Goal: Task Accomplishment & Management: Manage account settings

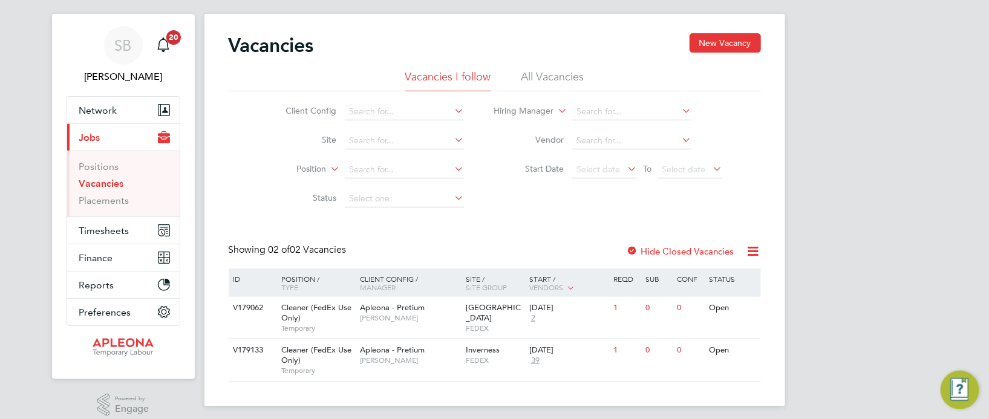
scroll to position [31, 0]
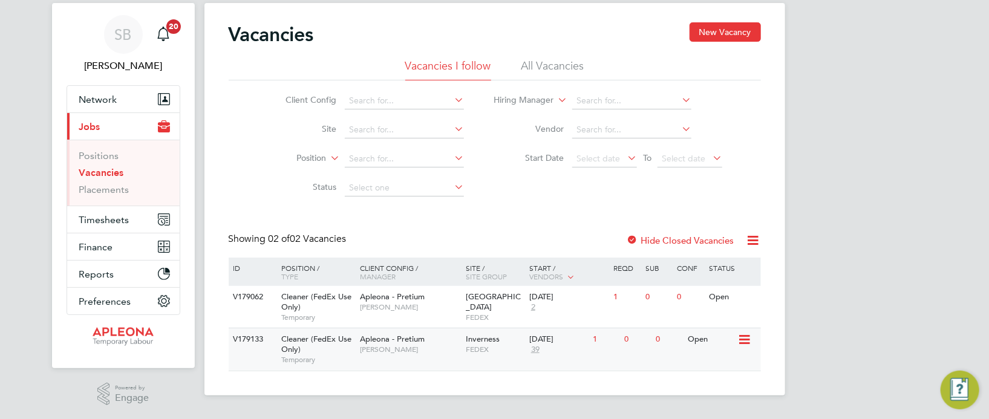
click at [400, 344] on div "Apleona - Pretium Suzanne Bell" at bounding box center [410, 343] width 106 height 31
click at [114, 219] on span "Timesheets" at bounding box center [104, 219] width 50 height 11
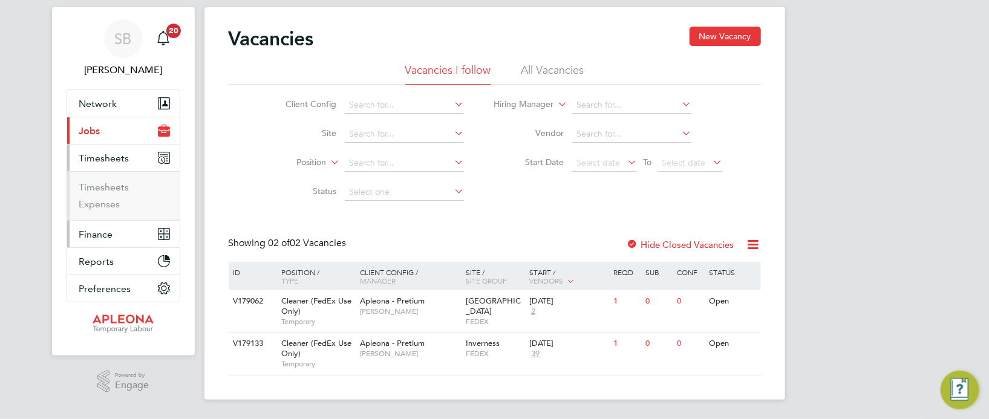
scroll to position [25, 0]
click at [128, 188] on li "Timesheets" at bounding box center [124, 191] width 91 height 17
click at [122, 187] on link "Timesheets" at bounding box center [104, 188] width 50 height 11
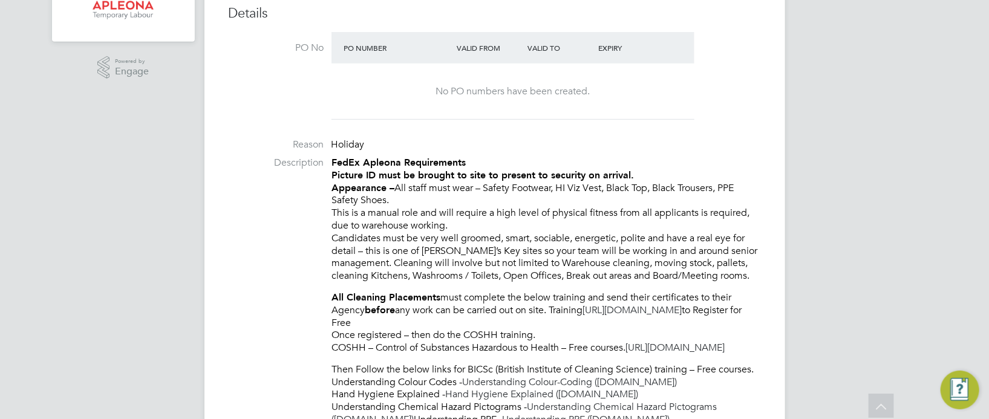
scroll to position [306, 0]
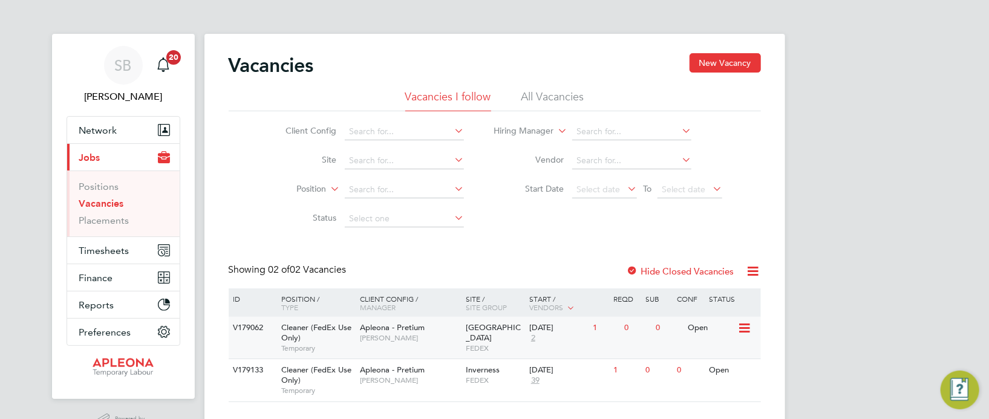
click at [481, 344] on span "FEDEX" at bounding box center [494, 349] width 57 height 10
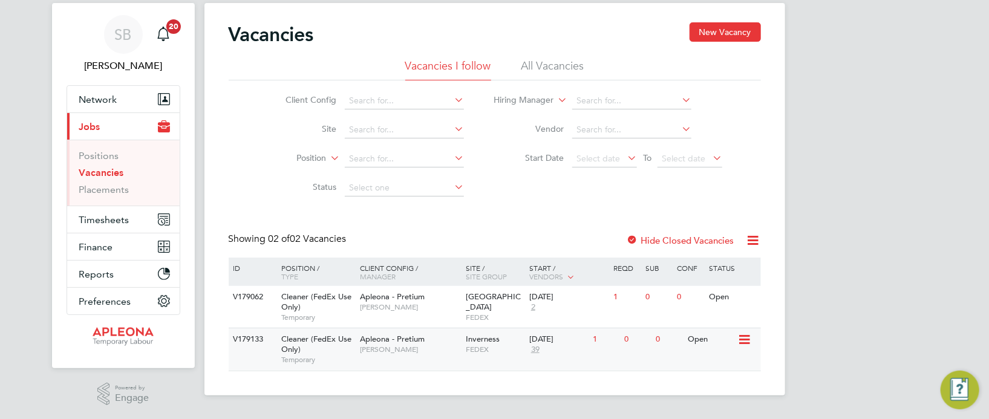
click at [406, 336] on span "Apleona - Pretium" at bounding box center [392, 339] width 65 height 10
click at [742, 292] on icon at bounding box center [743, 297] width 12 height 15
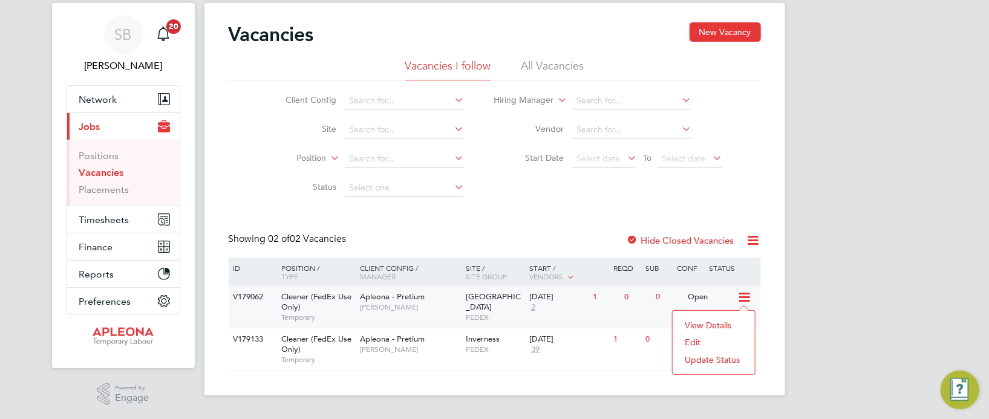
click at [696, 341] on li "Edit" at bounding box center [714, 342] width 70 height 17
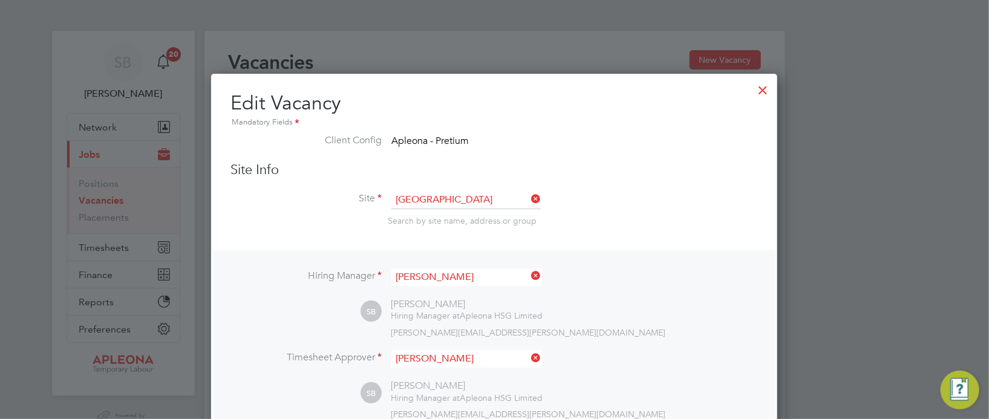
scroll to position [0, 0]
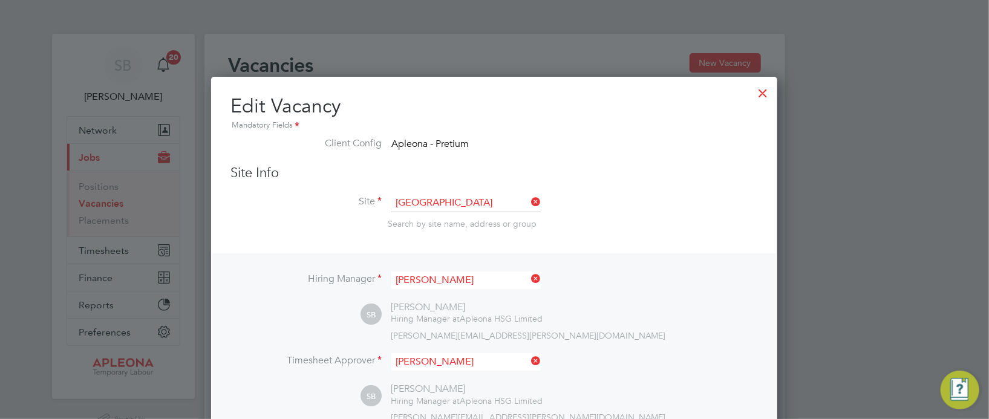
click at [765, 94] on div at bounding box center [763, 90] width 22 height 22
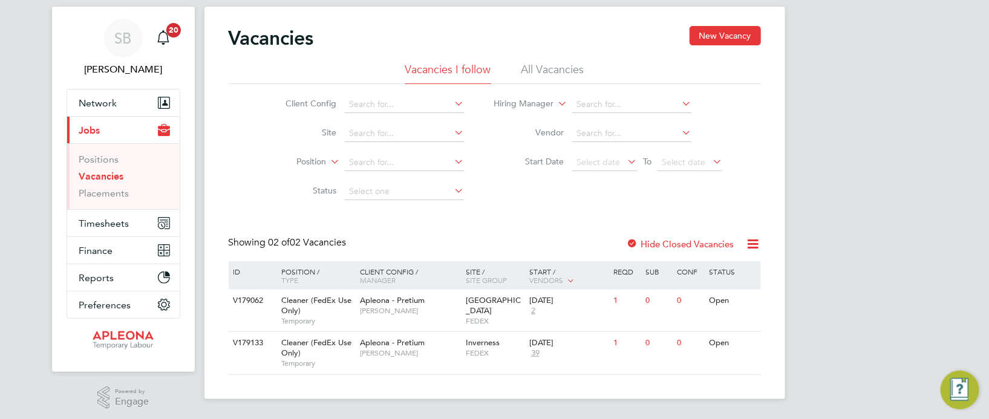
scroll to position [31, 0]
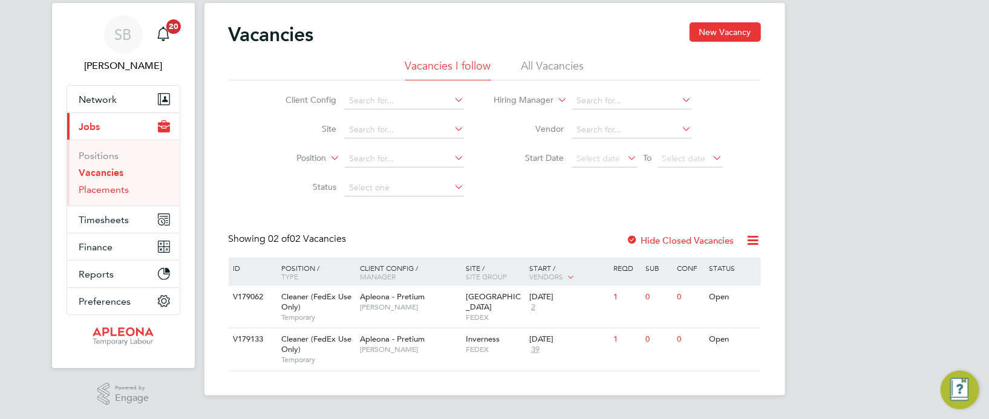
click at [119, 191] on link "Placements" at bounding box center [104, 189] width 50 height 11
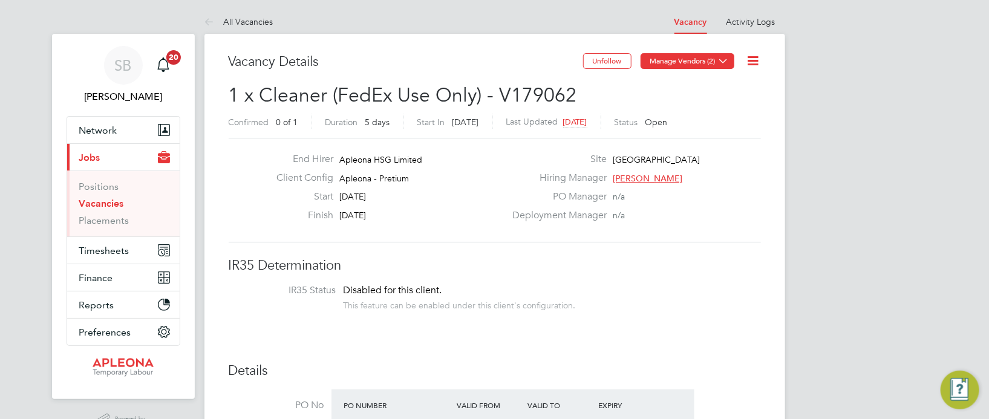
click at [728, 60] on icon at bounding box center [723, 60] width 9 height 9
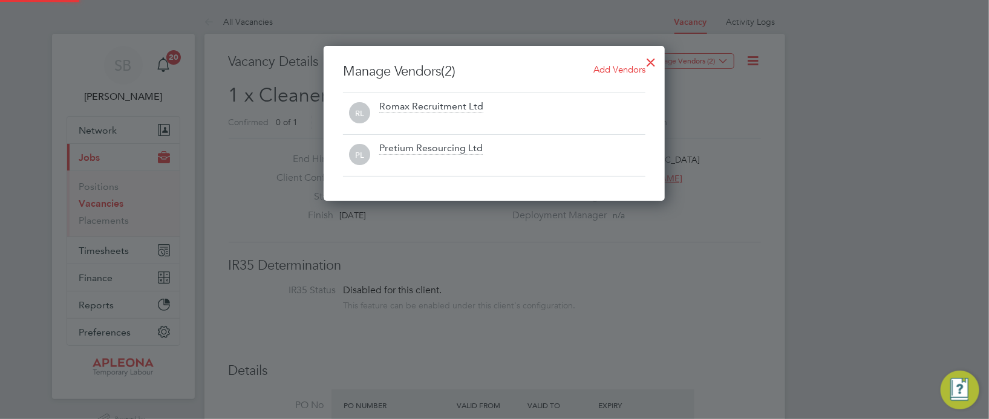
scroll to position [155, 341]
click at [617, 68] on span "Add Vendors" at bounding box center [619, 69] width 52 height 11
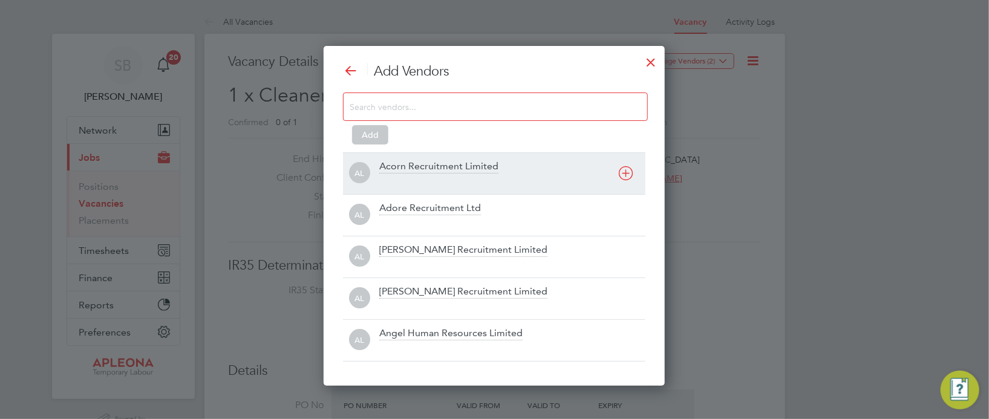
click at [446, 163] on div "Acorn Recruitment Limited" at bounding box center [438, 166] width 119 height 13
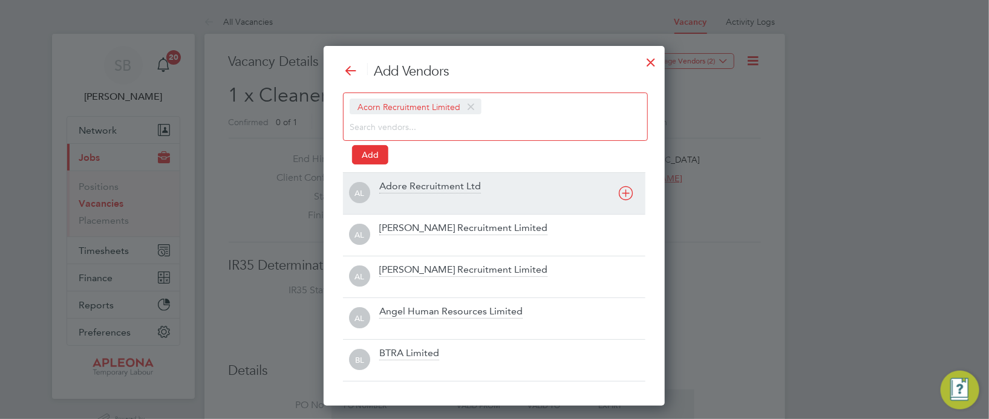
scroll to position [359, 341]
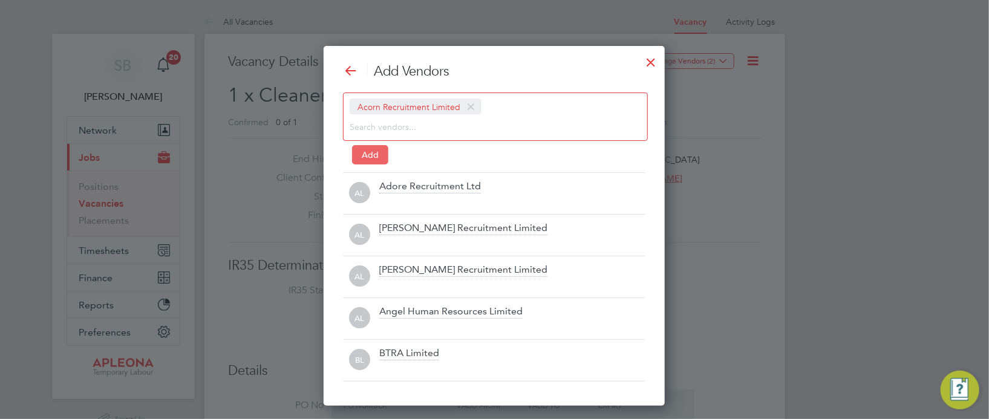
click at [370, 155] on button "Add" at bounding box center [370, 154] width 36 height 19
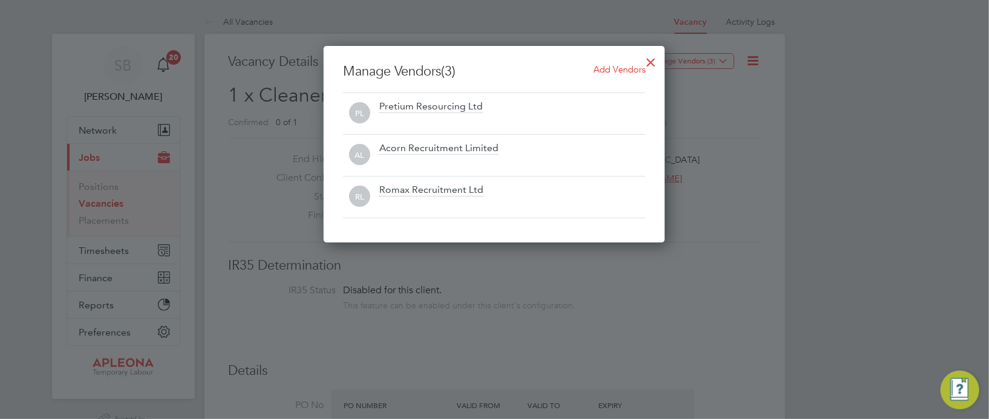
click at [612, 71] on span "Add Vendors" at bounding box center [619, 69] width 52 height 11
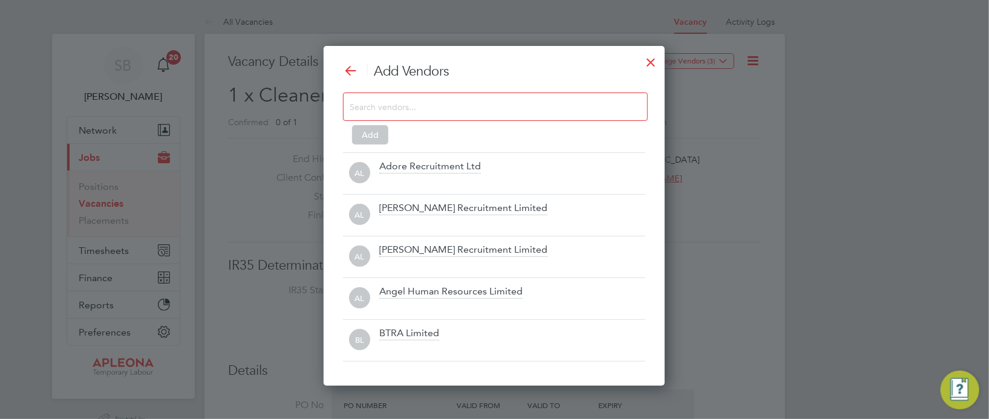
scroll to position [339, 341]
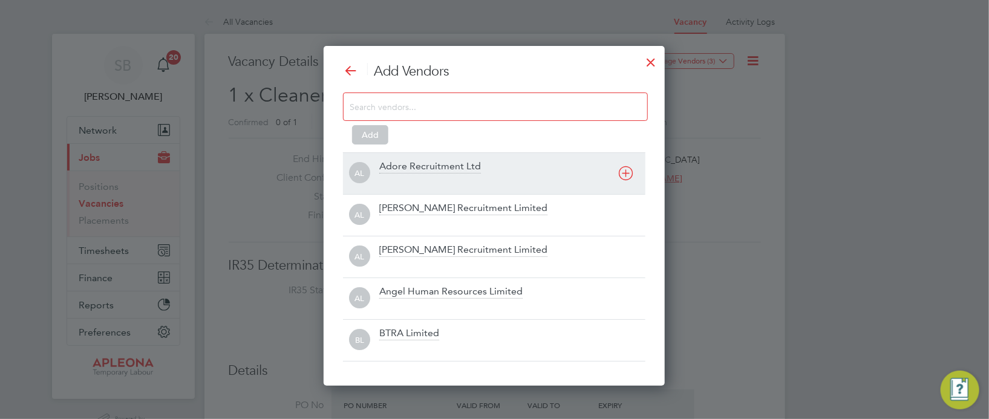
click at [429, 173] on div "Adore Recruitment Ltd" at bounding box center [512, 173] width 266 height 27
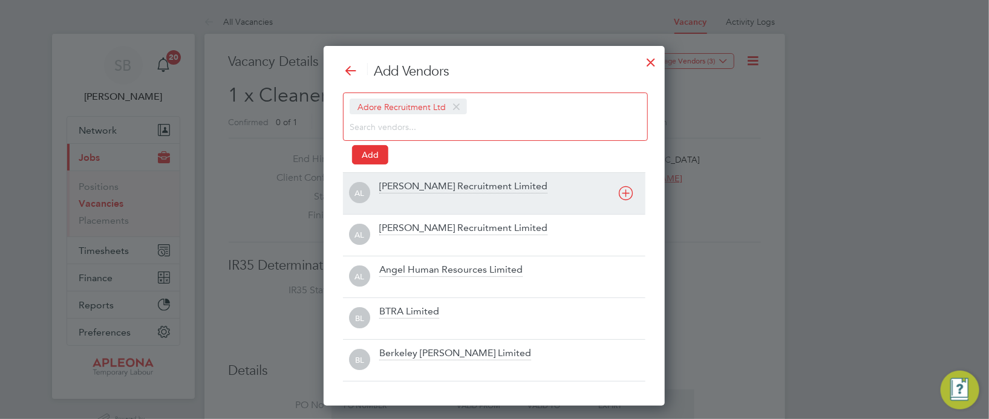
scroll to position [359, 341]
click at [429, 186] on div "[PERSON_NAME] Recruitment Limited" at bounding box center [463, 186] width 168 height 13
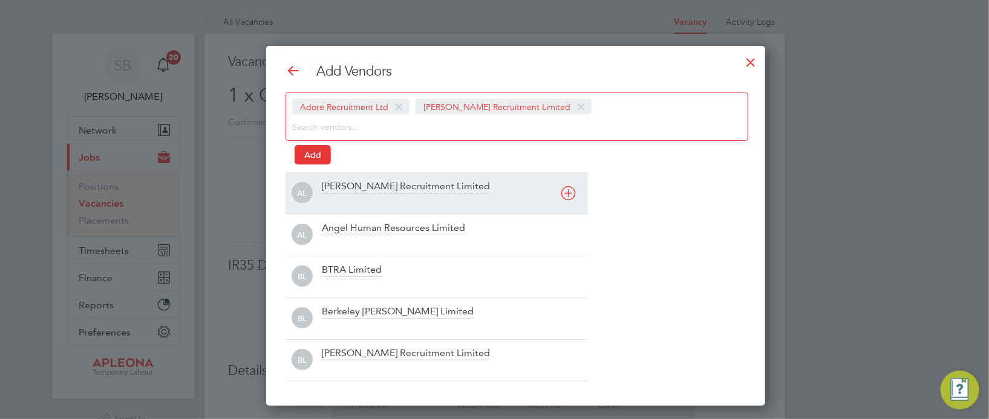
click at [420, 194] on div "Alice Rose Recruitment Limited" at bounding box center [455, 193] width 266 height 27
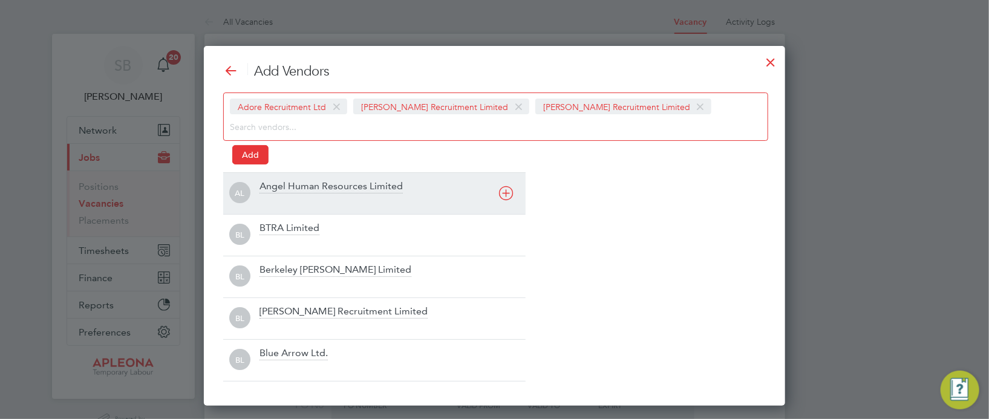
click at [357, 192] on div "Angel Human Resources Limited" at bounding box center [330, 186] width 143 height 13
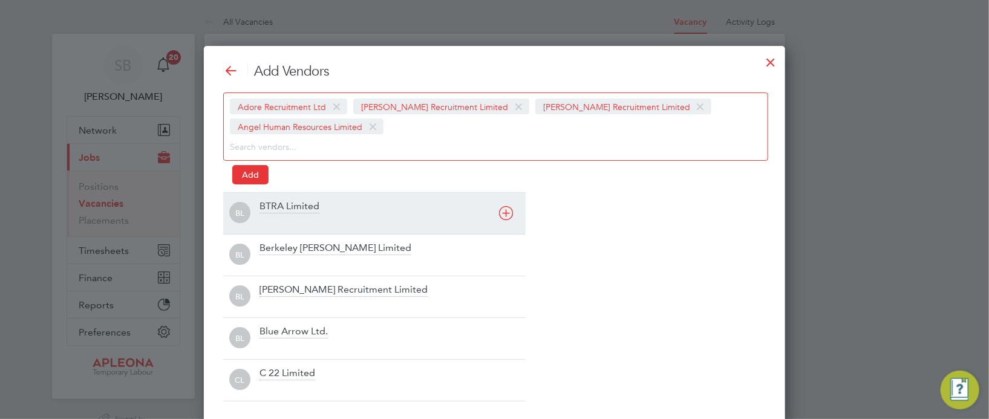
click at [286, 210] on div "BTRA Limited" at bounding box center [289, 206] width 60 height 13
click at [293, 214] on div "Berkeley Scott Limited" at bounding box center [392, 213] width 266 height 27
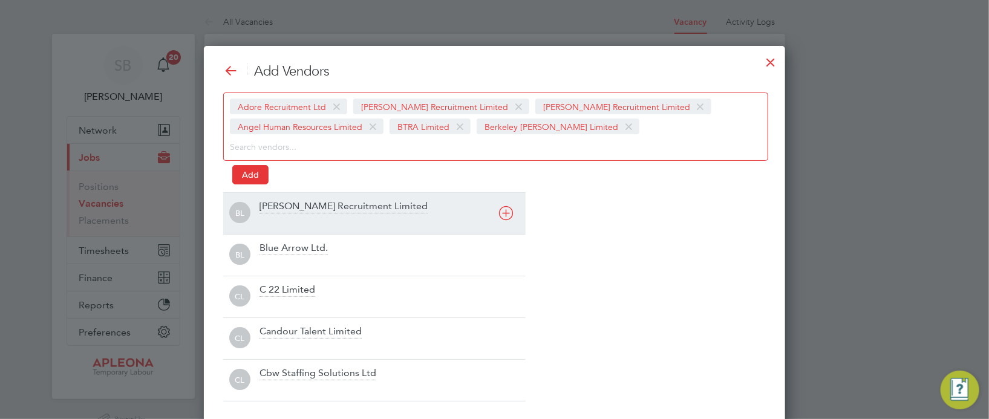
click at [299, 216] on div at bounding box center [392, 221] width 266 height 12
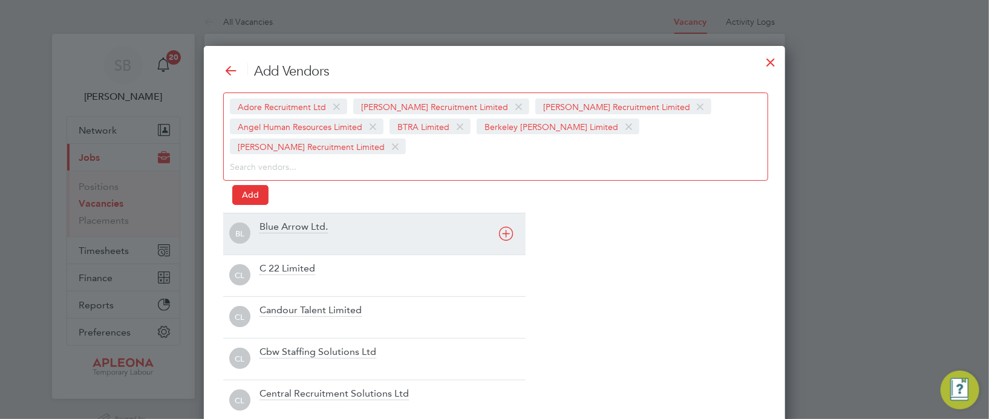
click at [299, 235] on div at bounding box center [392, 241] width 266 height 12
click at [299, 221] on div "C 22 Limited" at bounding box center [287, 227] width 56 height 13
click at [305, 230] on div "Candour Talent Limited" at bounding box center [310, 227] width 102 height 13
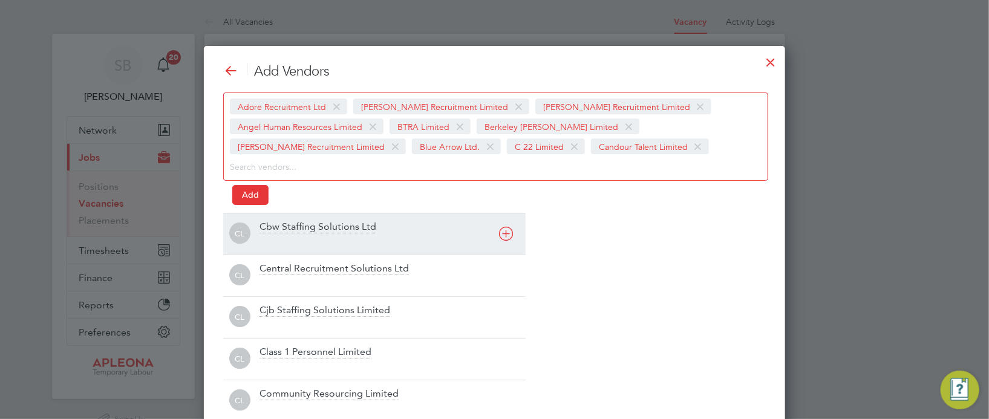
click at [307, 233] on div "Cbw Staffing Solutions Ltd" at bounding box center [392, 234] width 266 height 27
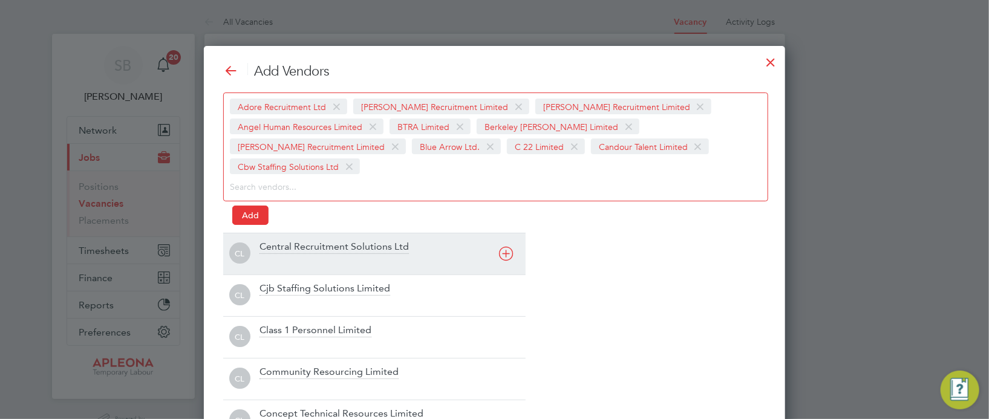
click at [309, 241] on div "Central Recruitment Solutions Ltd" at bounding box center [333, 247] width 149 height 13
click at [311, 240] on div "CL Cjb Staffing Solutions Limited" at bounding box center [374, 254] width 302 height 42
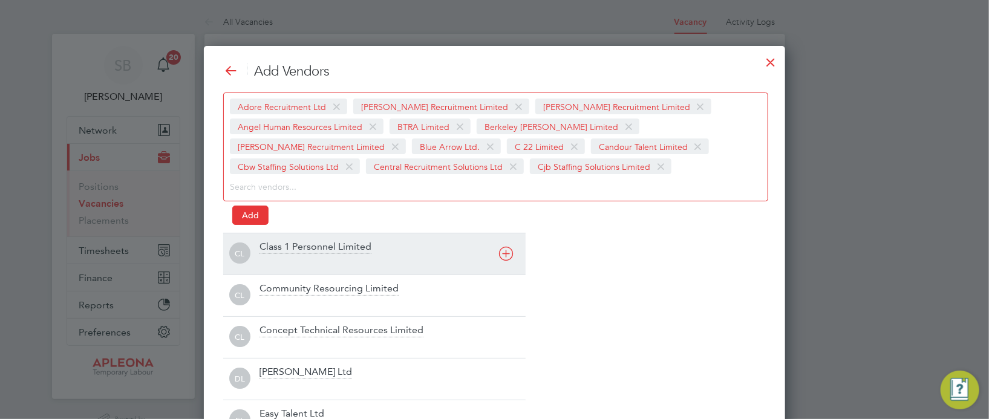
click at [309, 252] on div "Class 1 Personnel Limited" at bounding box center [315, 247] width 112 height 13
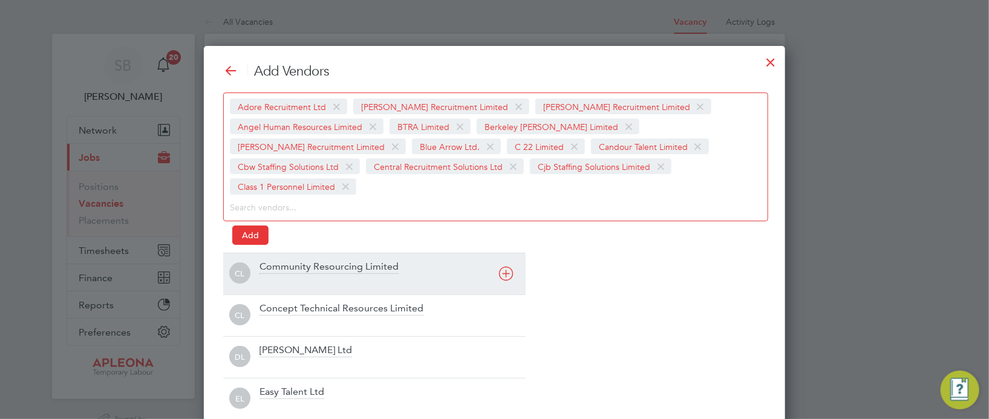
click at [311, 276] on div at bounding box center [392, 282] width 266 height 12
click at [310, 269] on div "Concept Technical Resources Limited" at bounding box center [341, 267] width 164 height 13
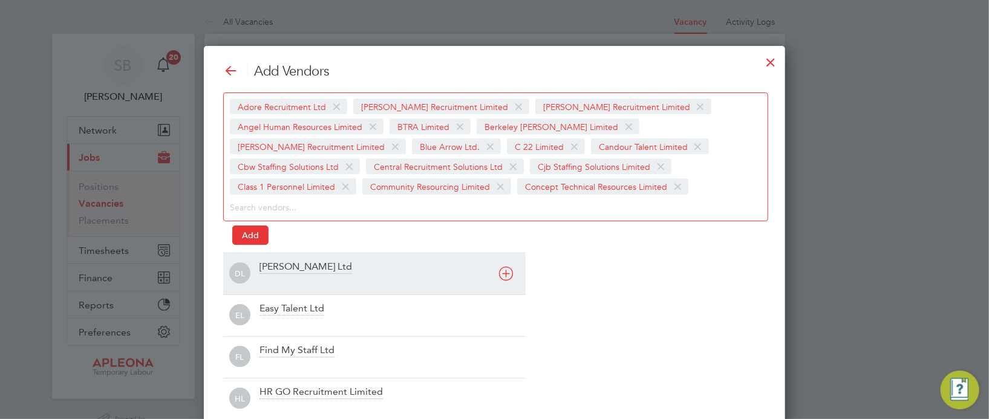
click at [307, 272] on div "Daniel Owen Ltd" at bounding box center [305, 267] width 93 height 13
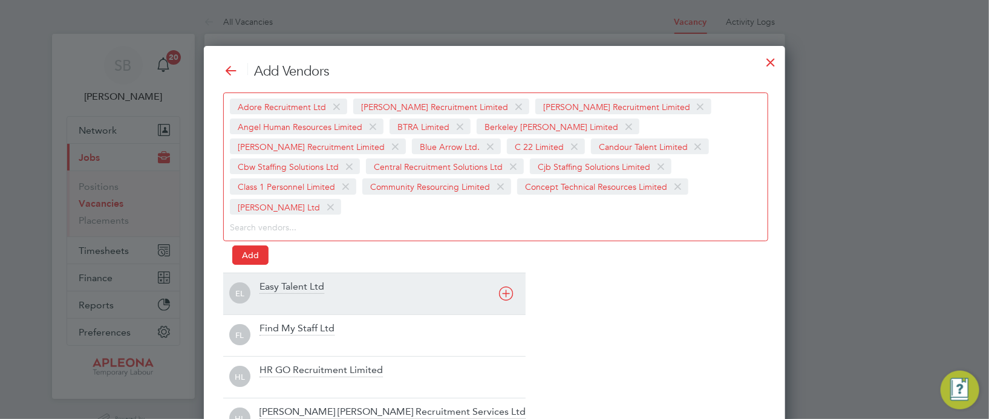
click at [296, 281] on div "Easy Talent Ltd" at bounding box center [291, 287] width 65 height 13
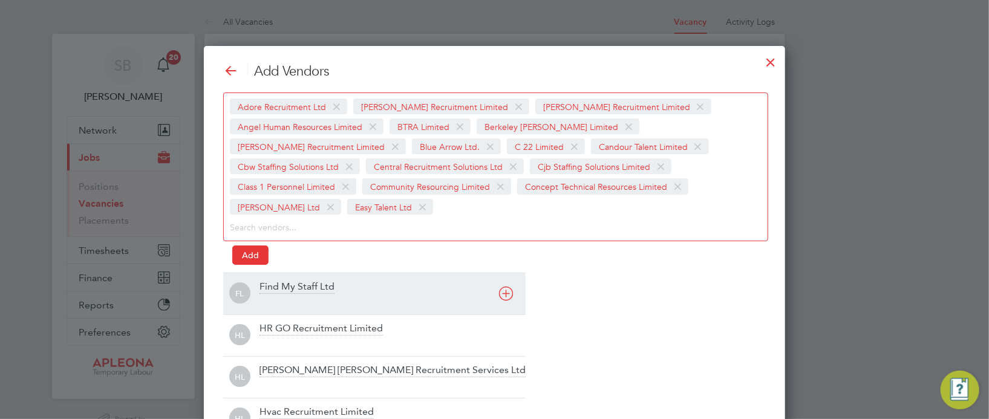
click at [296, 281] on div "Find My Staff Ltd" at bounding box center [296, 287] width 75 height 13
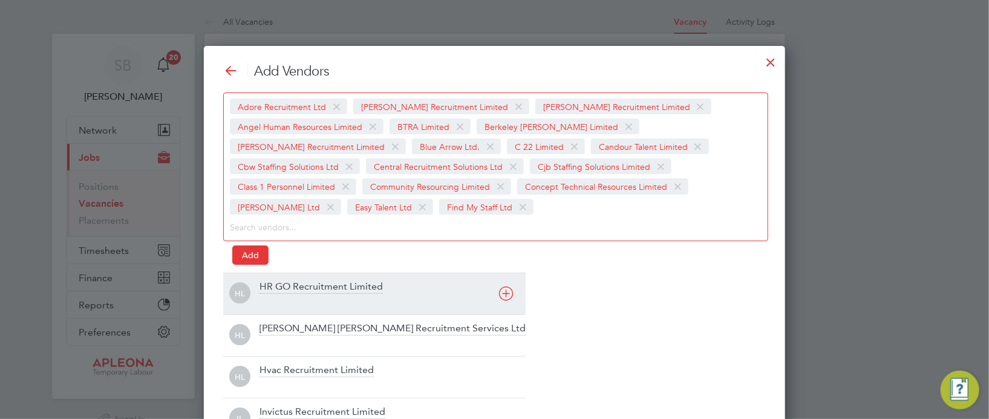
click at [298, 279] on div "HL HR GO Recruitment Limited" at bounding box center [374, 294] width 302 height 42
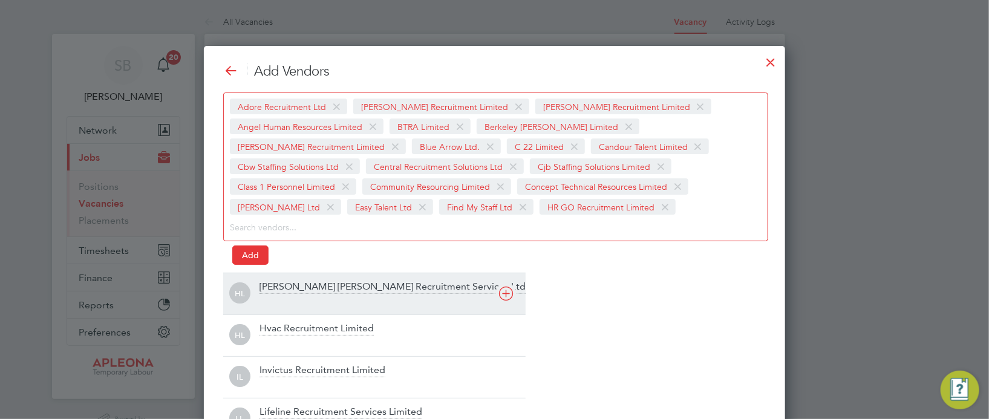
click at [299, 281] on div "Hamilton Rowe Recruitment Services Ltd" at bounding box center [392, 287] width 266 height 13
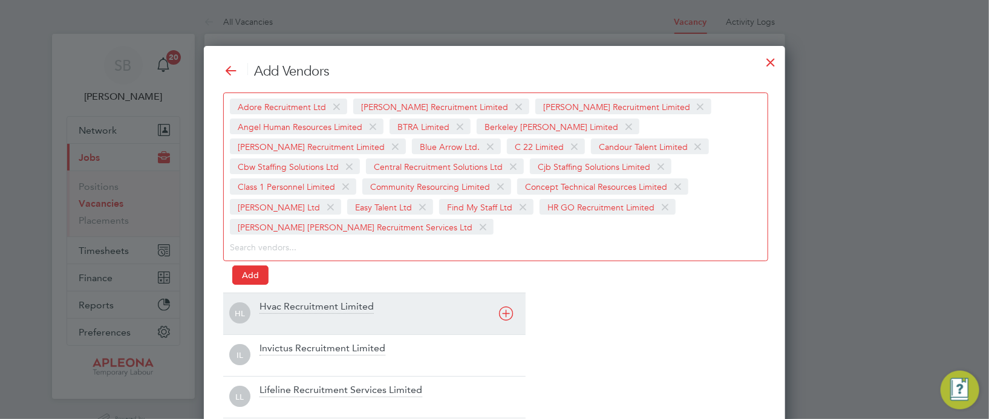
click at [300, 301] on div "Hvac Recruitment Limited" at bounding box center [316, 307] width 114 height 13
click at [299, 305] on div "Invictus Recruitment Limited" at bounding box center [322, 307] width 126 height 13
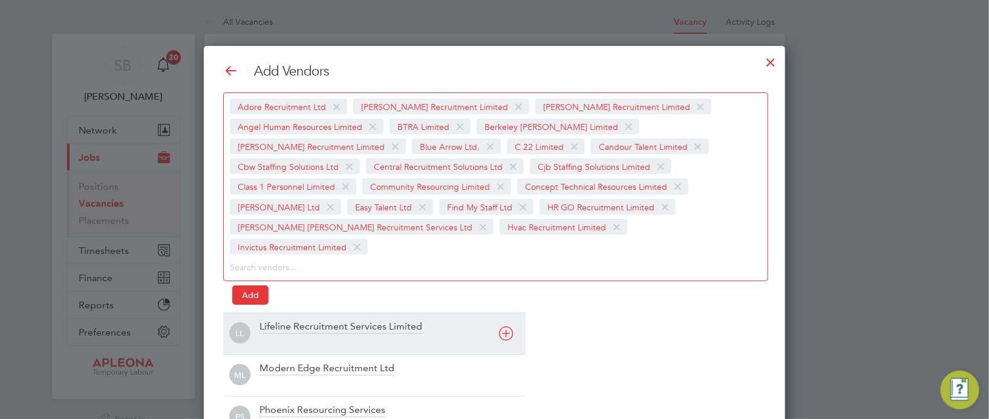
click at [302, 321] on div "Lifeline Recruitment Services Limited" at bounding box center [340, 327] width 163 height 13
click at [302, 321] on div "Modern Edge Recruitment Ltd" at bounding box center [326, 327] width 135 height 13
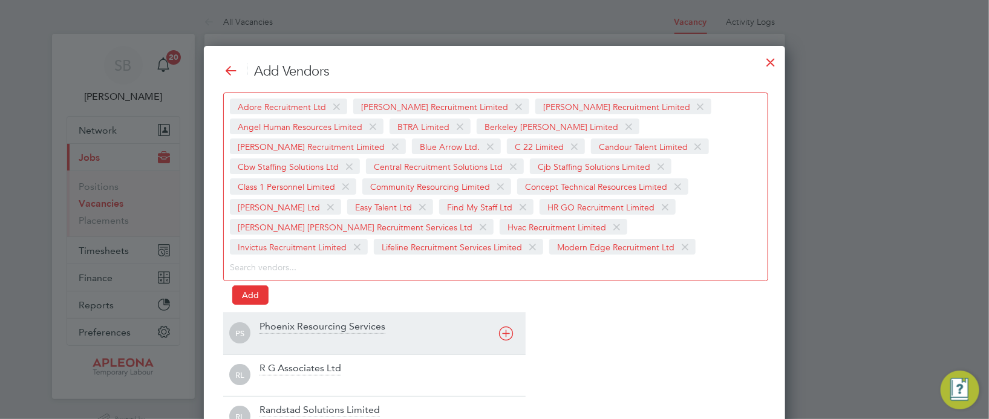
click at [307, 324] on div "Phoenix Resourcing Services" at bounding box center [322, 327] width 126 height 13
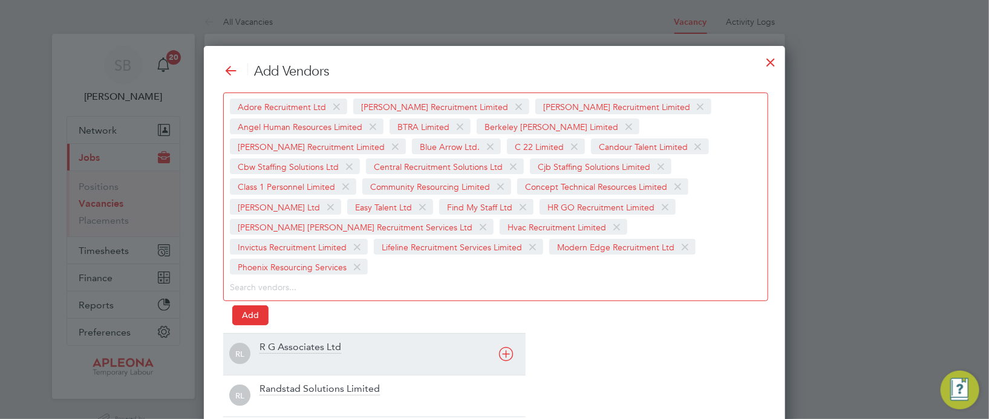
click at [307, 341] on div "R G Associates Ltd" at bounding box center [300, 347] width 82 height 13
click at [305, 341] on div "Randstad Solutions Limited" at bounding box center [319, 347] width 120 height 13
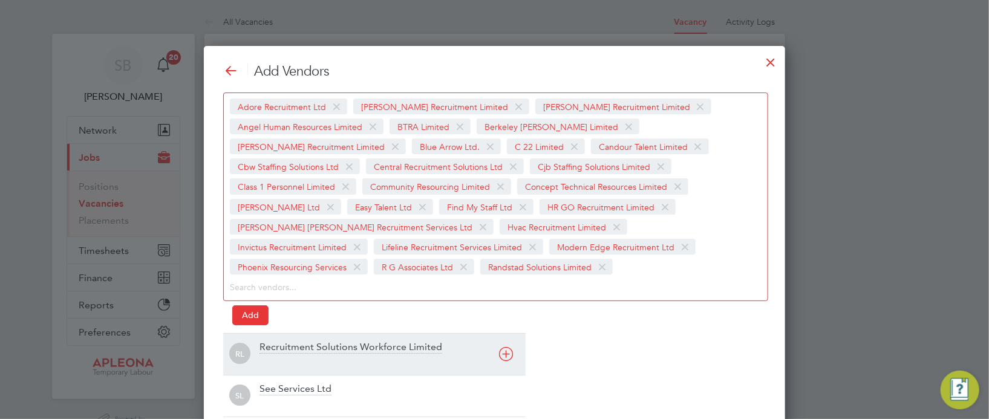
click at [305, 341] on div "Recruitment Solutions Workforce Limited" at bounding box center [350, 347] width 183 height 13
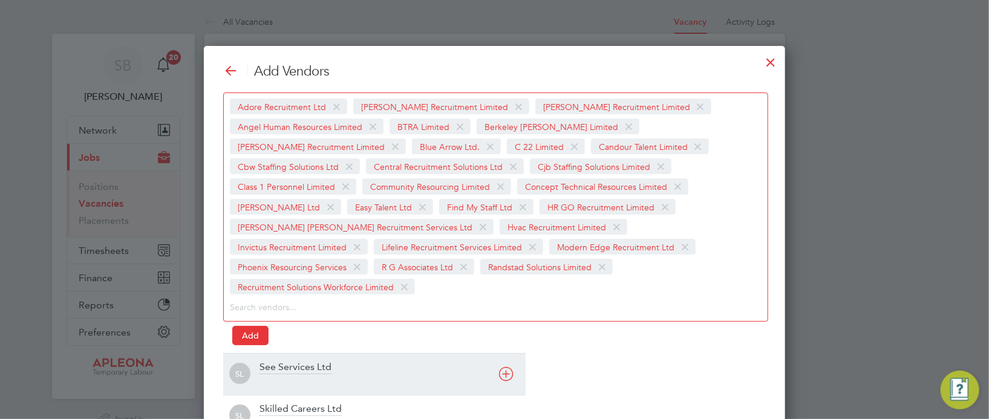
click at [298, 361] on div "See Services Ltd" at bounding box center [295, 367] width 72 height 13
click at [301, 361] on div "Skilled Careers Ltd" at bounding box center [300, 367] width 82 height 13
click at [308, 361] on div "Stallion Recruitment Limited" at bounding box center [321, 367] width 125 height 13
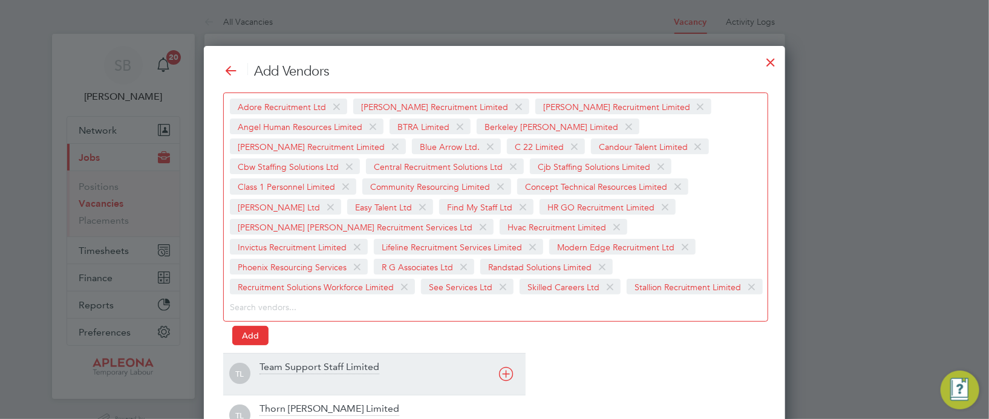
click at [315, 361] on div "Team Support Staff Limited" at bounding box center [319, 367] width 120 height 13
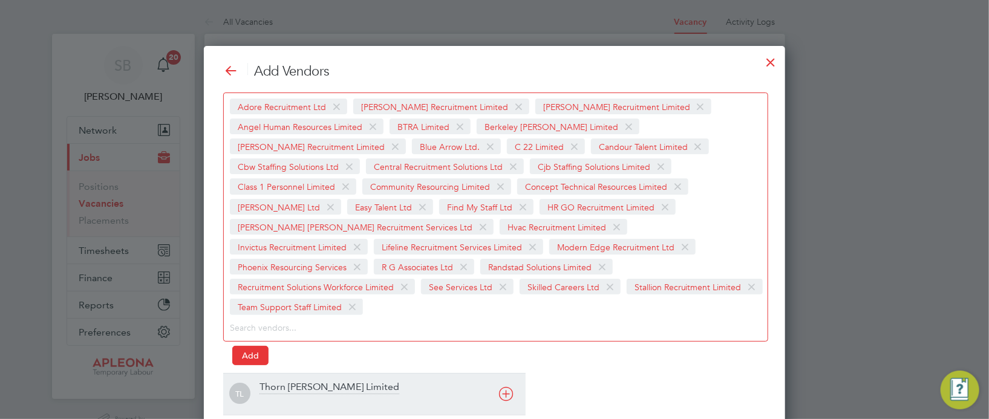
click at [309, 381] on div "Thorn Baker Limited" at bounding box center [329, 387] width 140 height 13
click at [309, 381] on div "Total Facilities Recruitment Limited" at bounding box center [336, 387] width 154 height 13
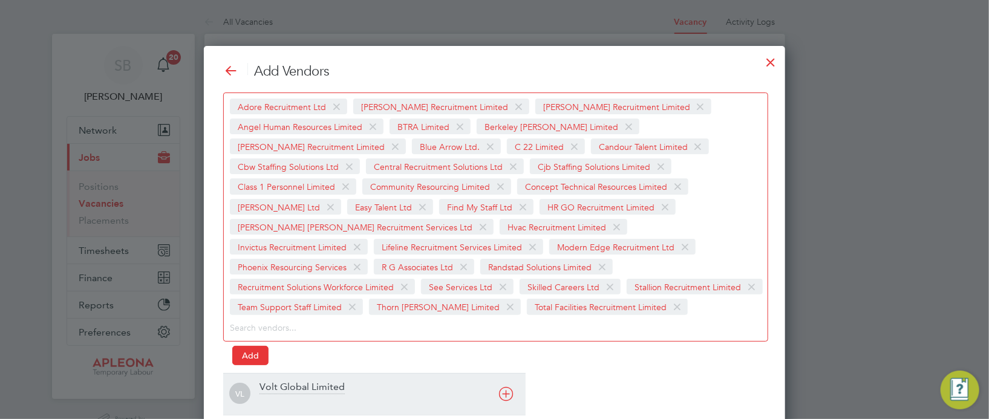
click at [309, 381] on div "Volt Global Limited" at bounding box center [301, 387] width 85 height 13
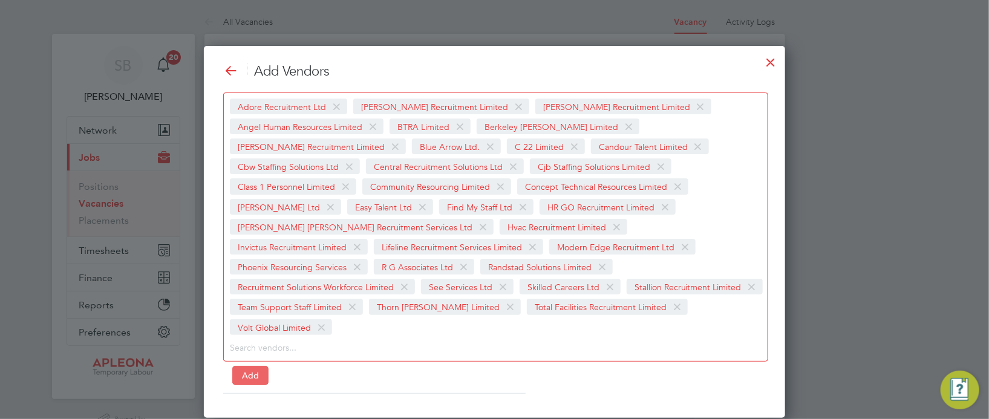
click at [257, 366] on button "Add" at bounding box center [250, 375] width 36 height 19
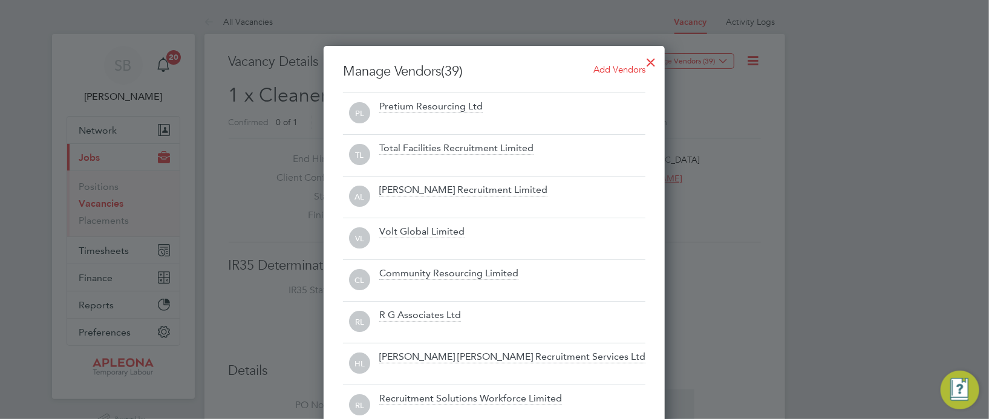
click at [726, 159] on div at bounding box center [494, 209] width 989 height 419
click at [750, 121] on div at bounding box center [494, 209] width 989 height 419
click at [652, 59] on div at bounding box center [651, 59] width 22 height 22
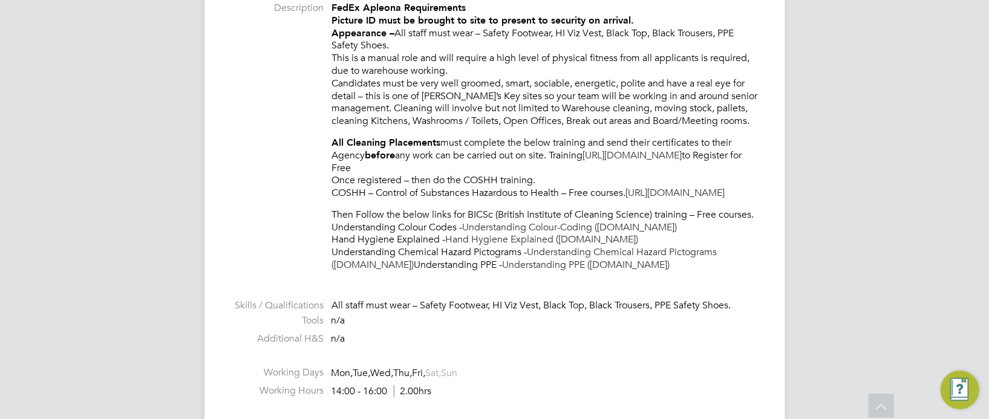
scroll to position [488, 0]
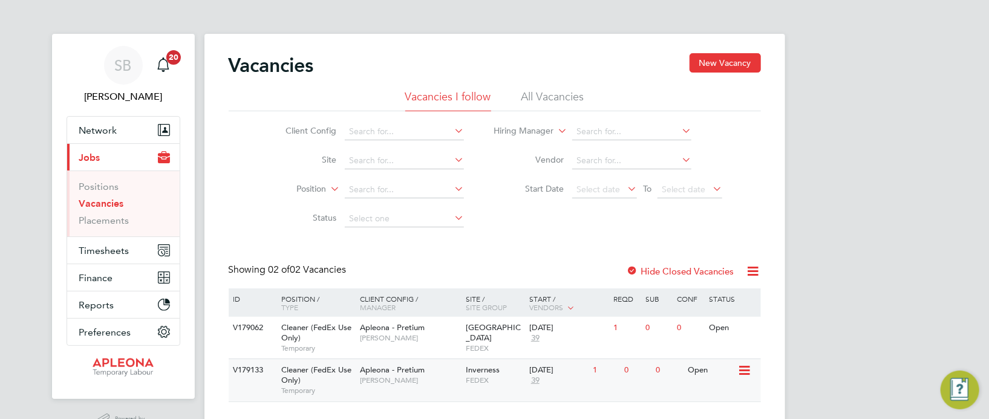
click at [748, 372] on icon at bounding box center [743, 371] width 12 height 15
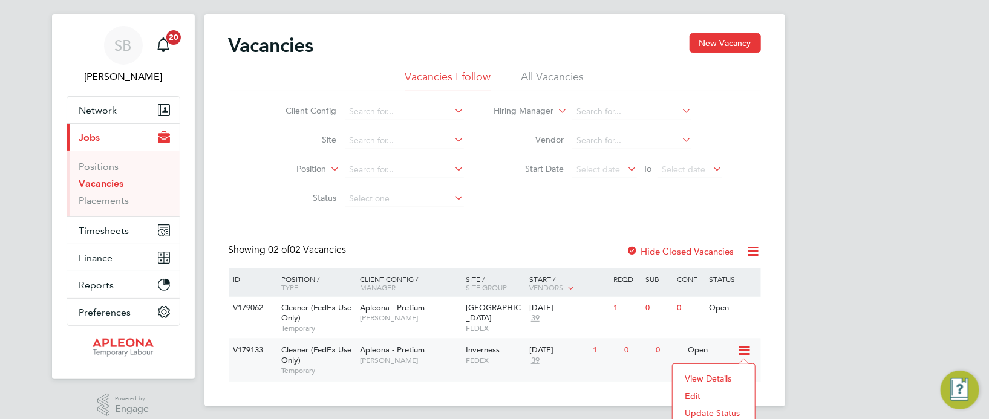
scroll to position [31, 0]
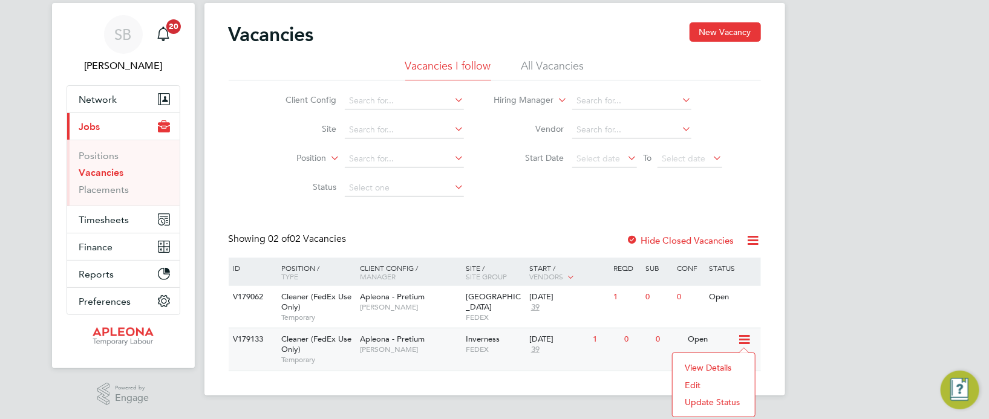
click at [702, 399] on li "Update Status" at bounding box center [714, 402] width 70 height 17
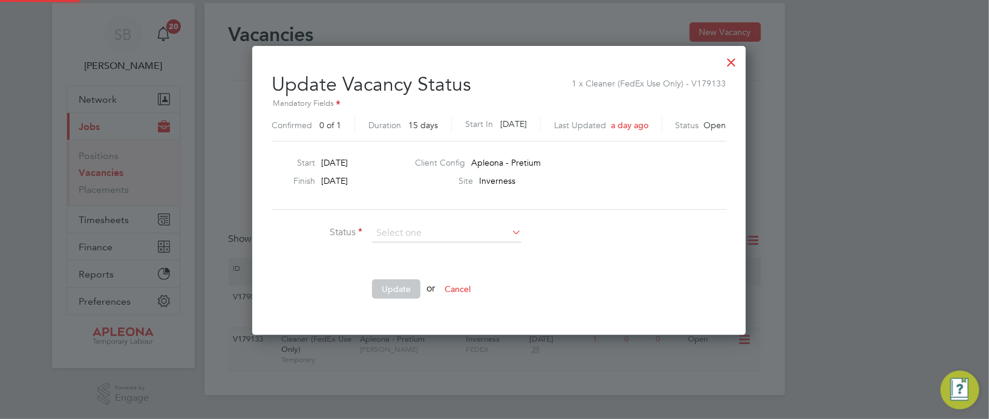
scroll to position [287, 484]
click at [725, 57] on div at bounding box center [732, 59] width 22 height 22
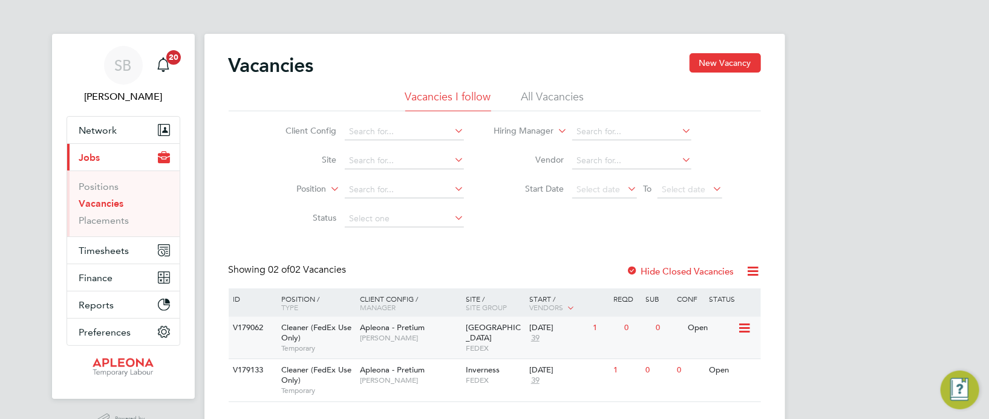
click at [486, 331] on span "[GEOGRAPHIC_DATA]" at bounding box center [493, 332] width 55 height 21
click at [491, 327] on div "Leeds FEDEX" at bounding box center [495, 338] width 64 height 42
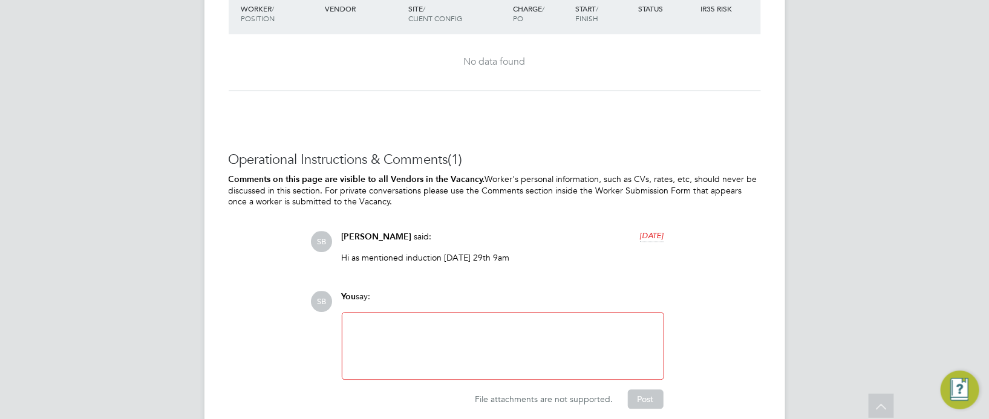
scroll to position [1454, 0]
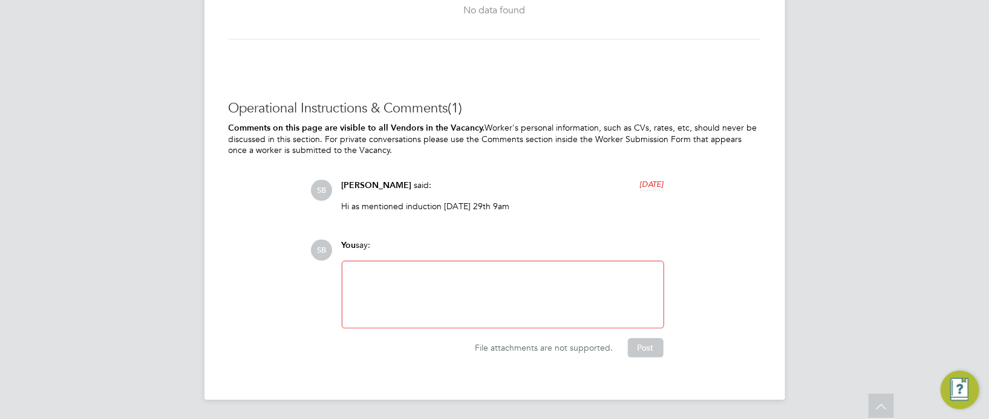
click at [375, 280] on div at bounding box center [503, 295] width 307 height 52
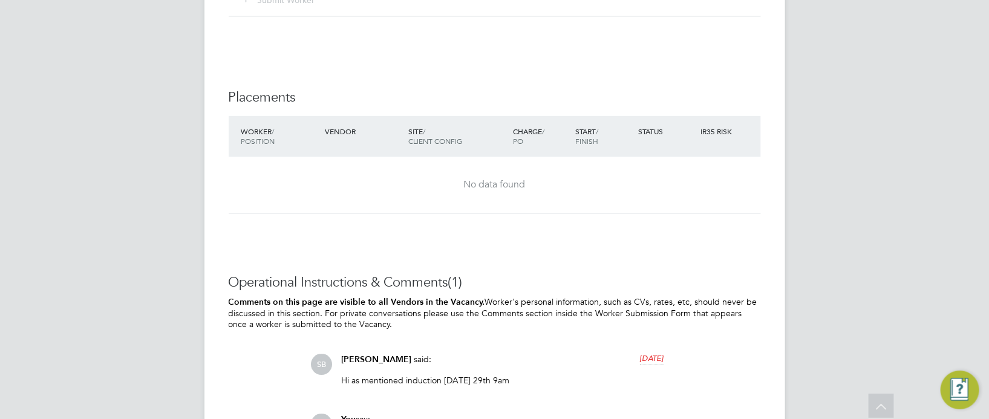
scroll to position [1454, 0]
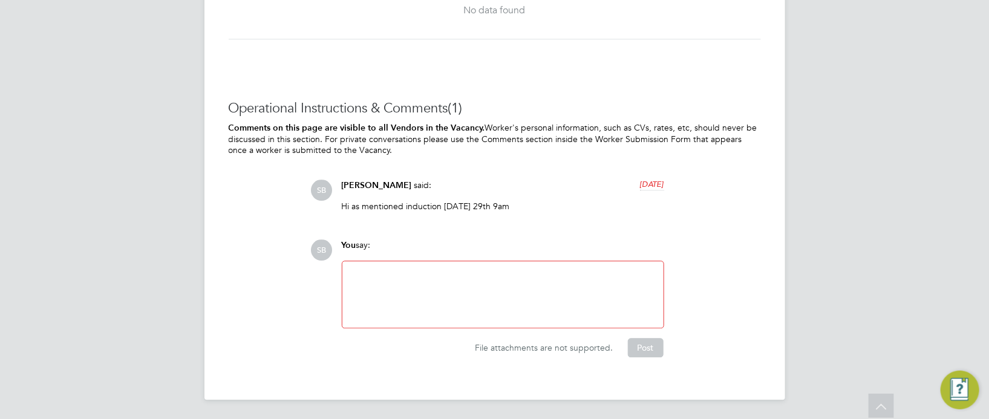
click at [382, 282] on div at bounding box center [503, 295] width 307 height 52
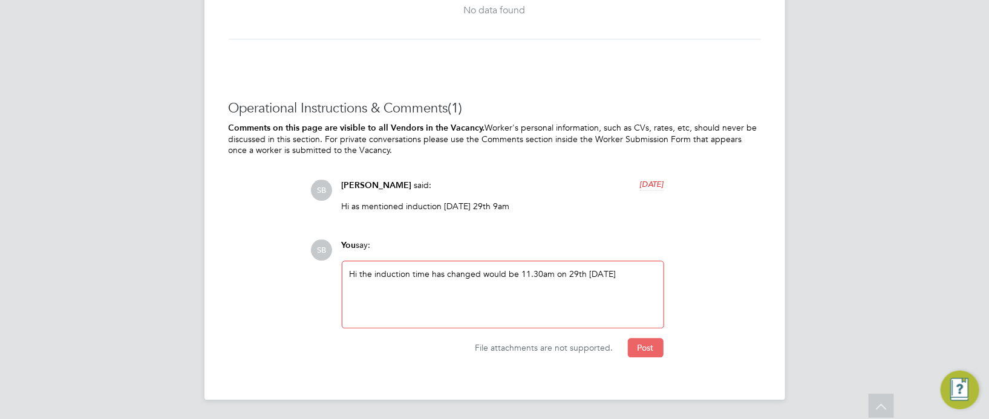
click at [650, 347] on button "Post" at bounding box center [646, 347] width 36 height 19
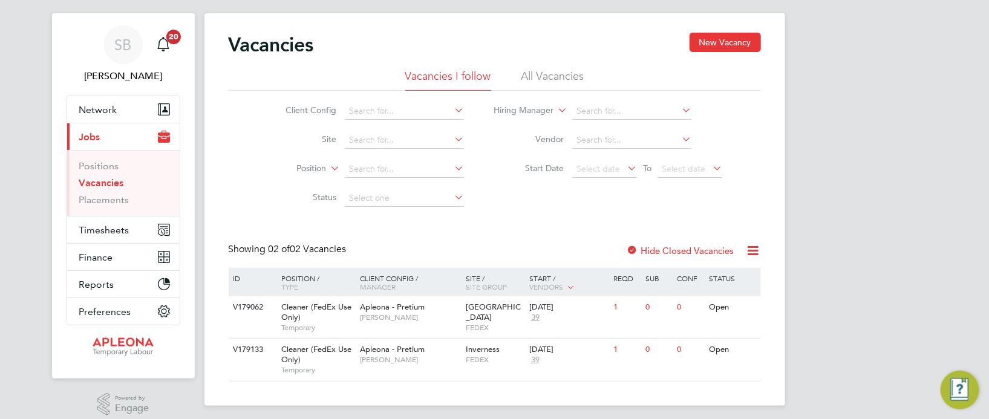
scroll to position [31, 0]
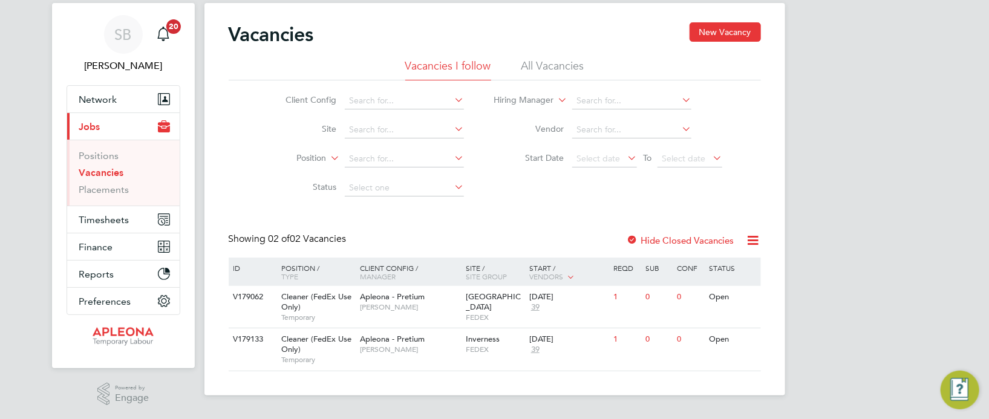
click at [633, 237] on div at bounding box center [633, 241] width 12 height 12
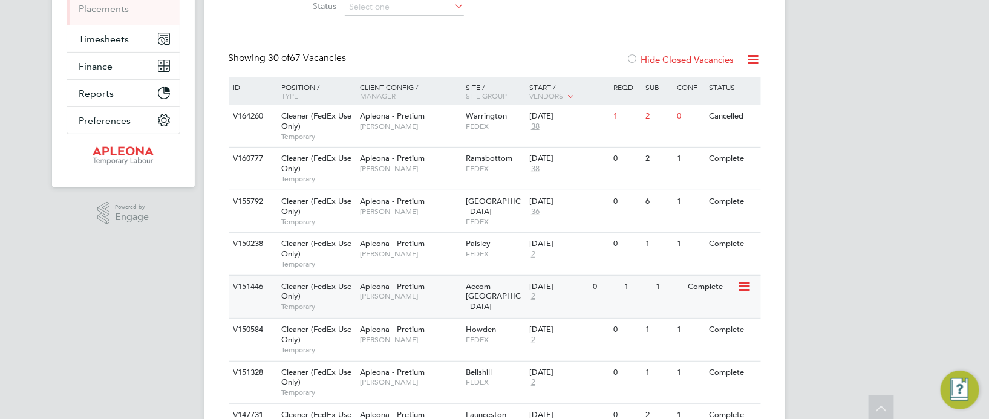
scroll to position [212, 0]
click at [632, 54] on div at bounding box center [633, 60] width 12 height 12
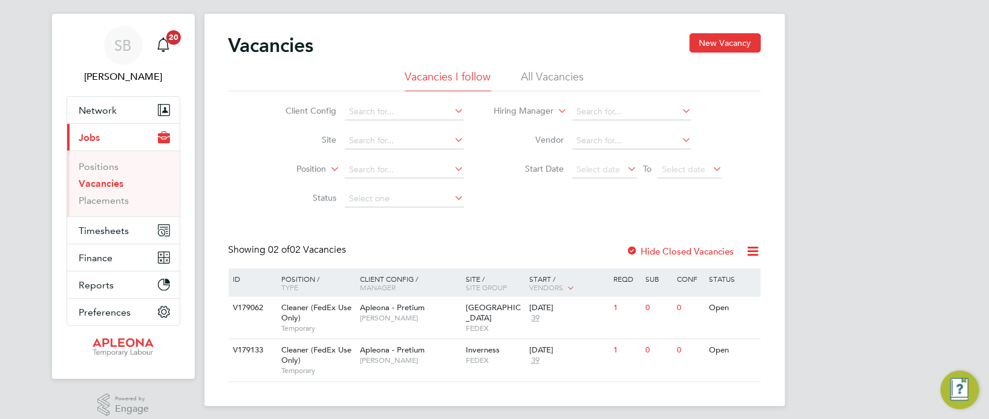
scroll to position [31, 0]
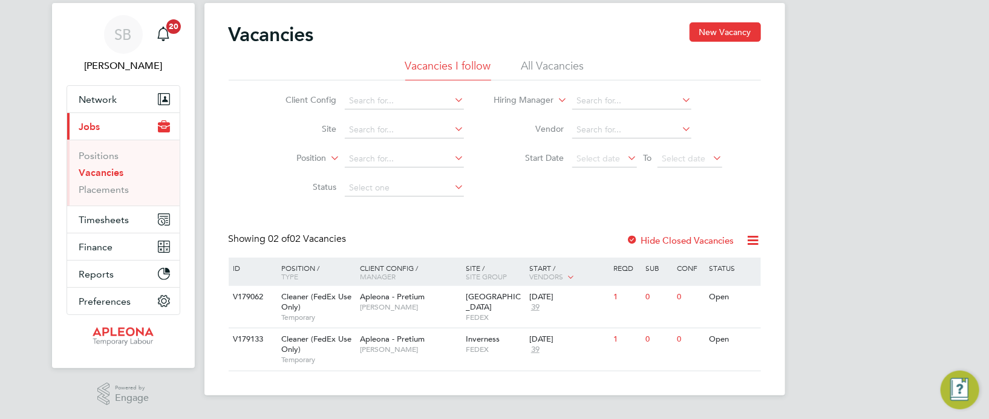
click at [861, 325] on div "SB Suzanne Bell Notifications 20 Applications: Network Sites Workers Current pa…" at bounding box center [494, 192] width 989 height 446
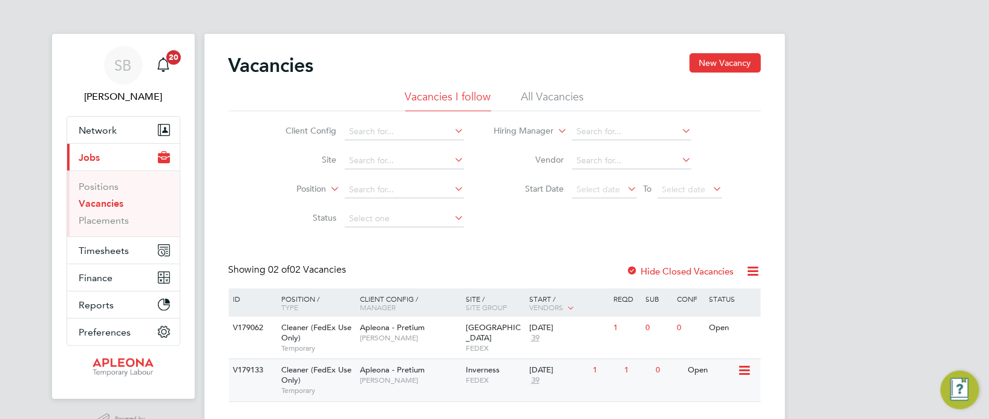
click at [744, 371] on icon at bounding box center [743, 371] width 12 height 15
click at [624, 373] on div "1" at bounding box center [636, 370] width 31 height 22
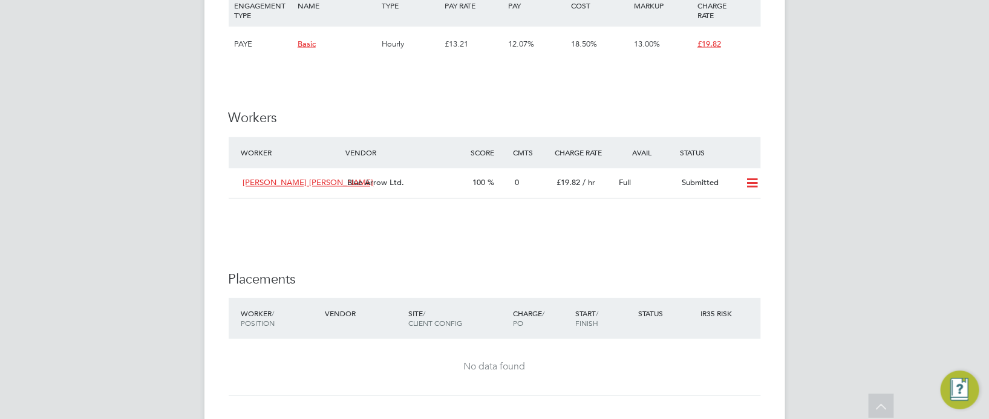
scroll to position [1088, 0]
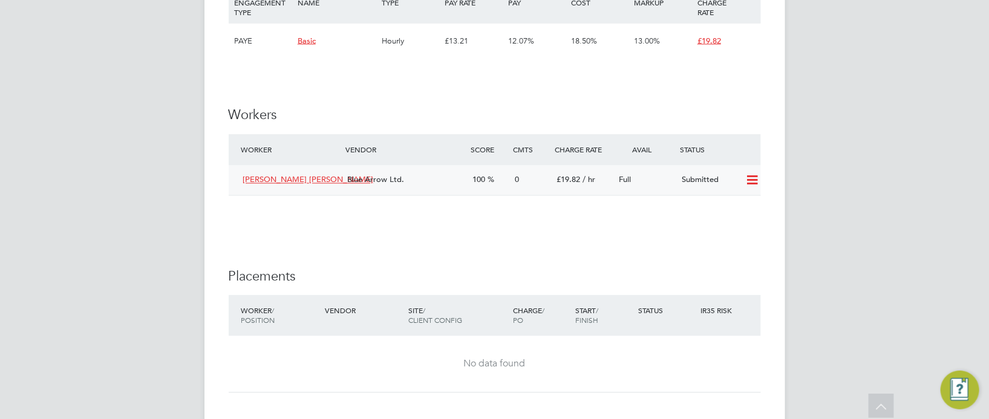
click at [756, 186] on icon at bounding box center [752, 181] width 15 height 10
click at [729, 214] on li "Offer" at bounding box center [736, 218] width 42 height 17
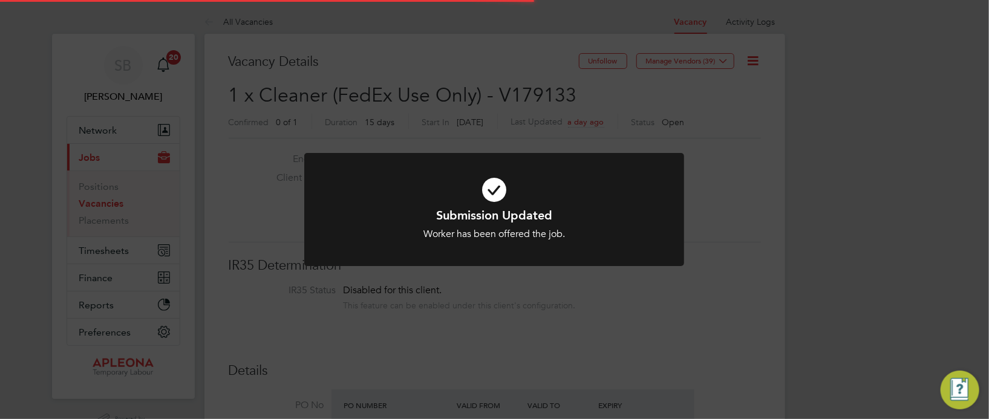
scroll to position [36, 84]
click at [613, 287] on div "Submission Updated Worker has been offered the job. Cancel Okay" at bounding box center [494, 209] width 989 height 419
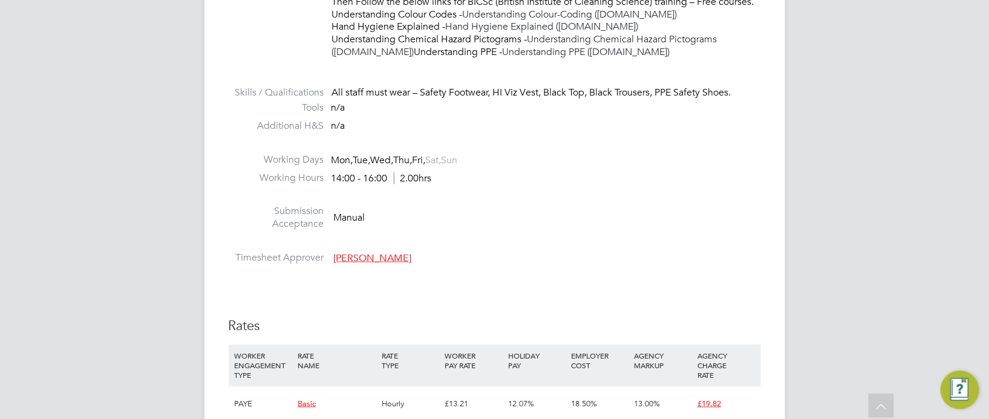
scroll to position [997, 0]
